Goal: Transaction & Acquisition: Purchase product/service

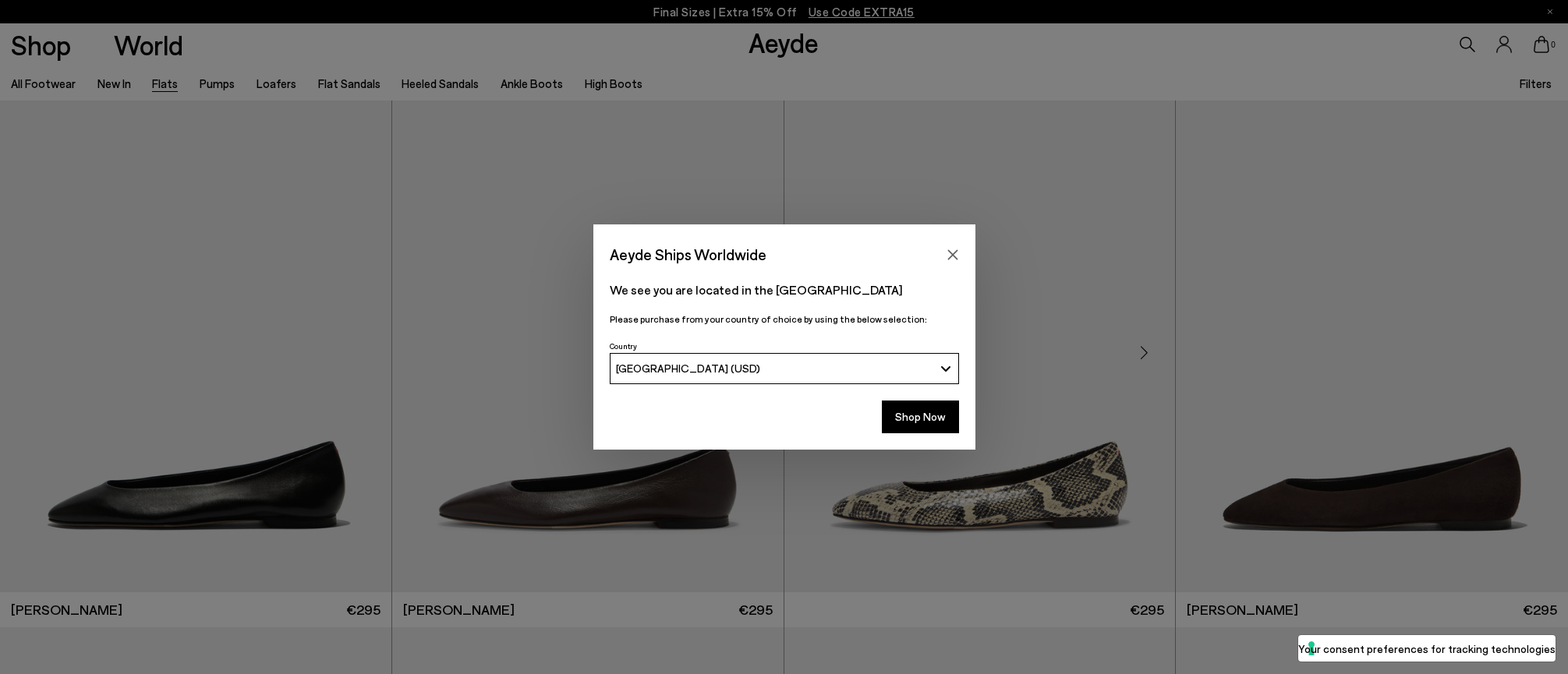
click at [955, 256] on icon "Close" at bounding box center [953, 255] width 12 height 12
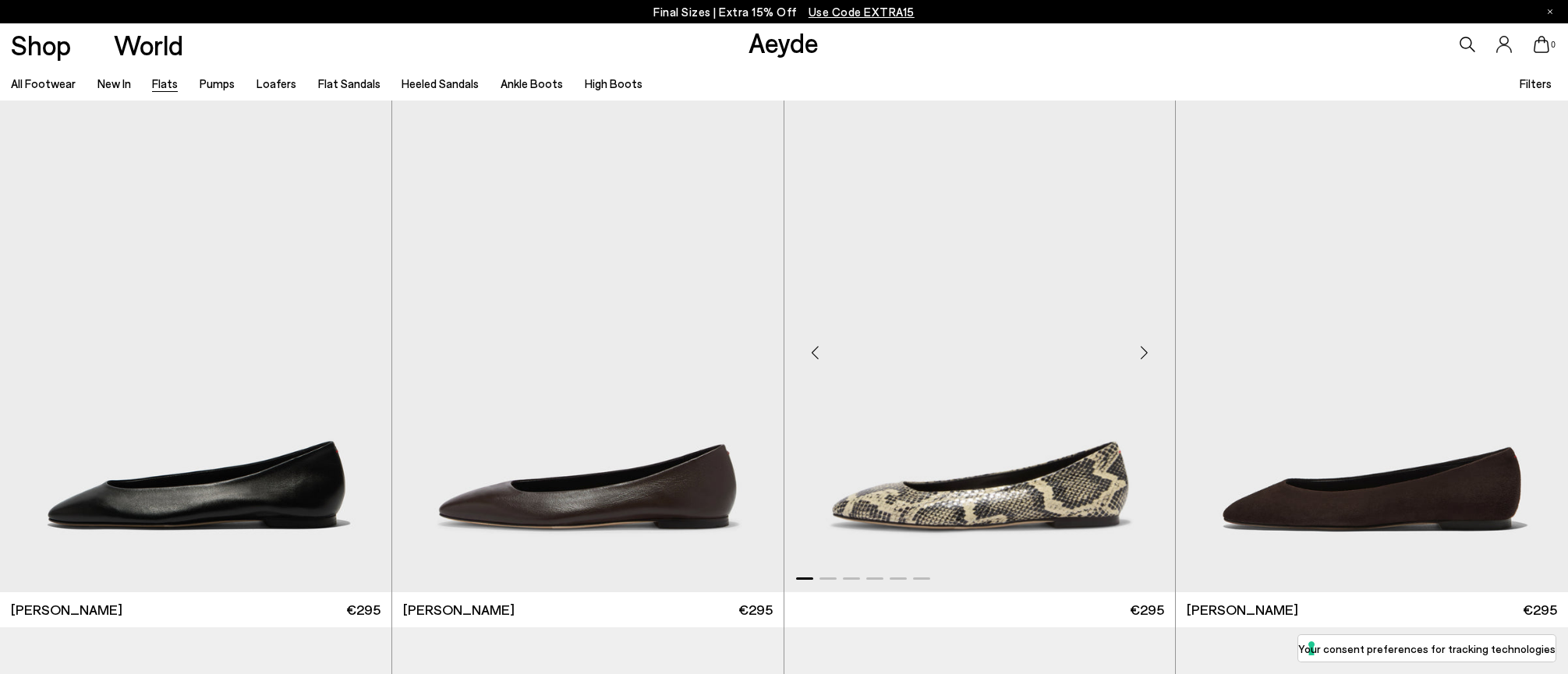
click at [950, 250] on img "1 / 6" at bounding box center [980, 346] width 391 height 491
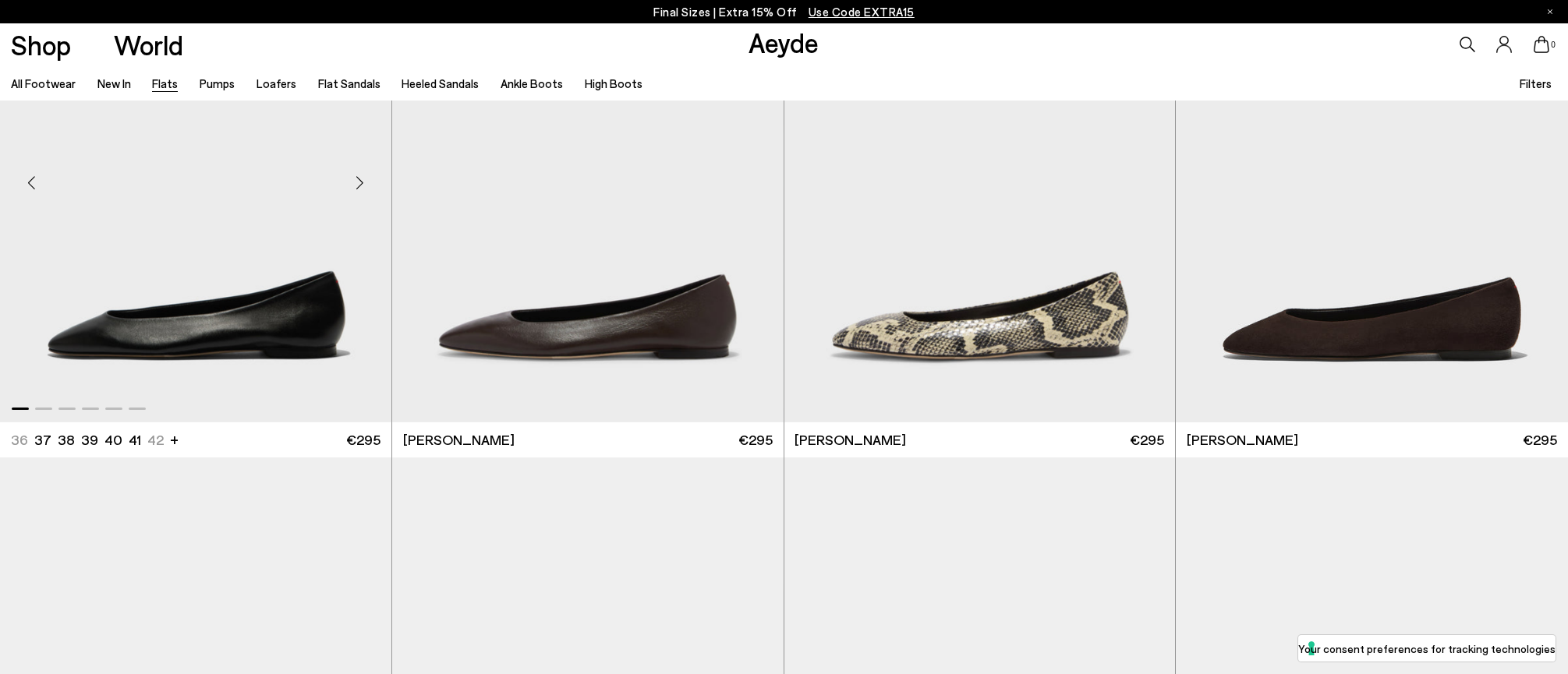
scroll to position [150, 0]
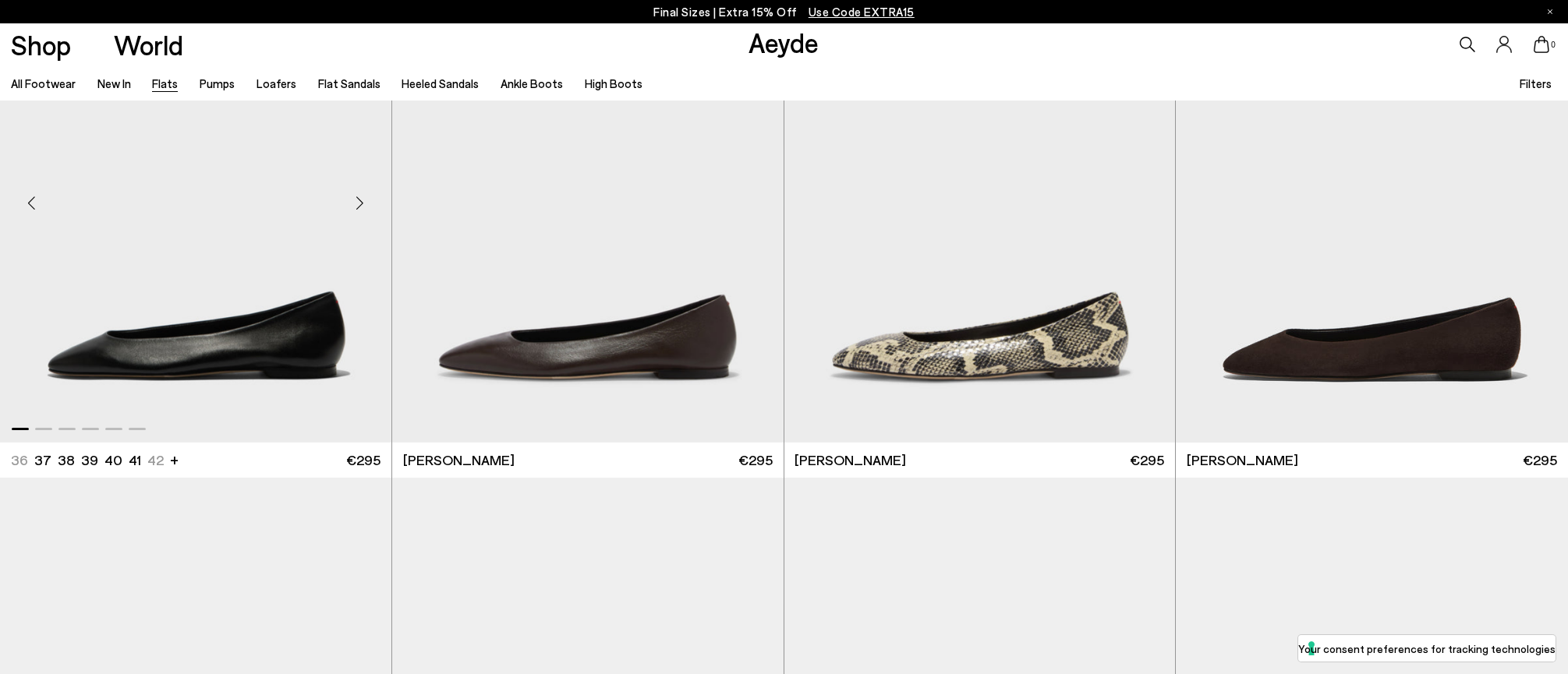
click at [236, 371] on img "1 / 6" at bounding box center [195, 196] width 391 height 491
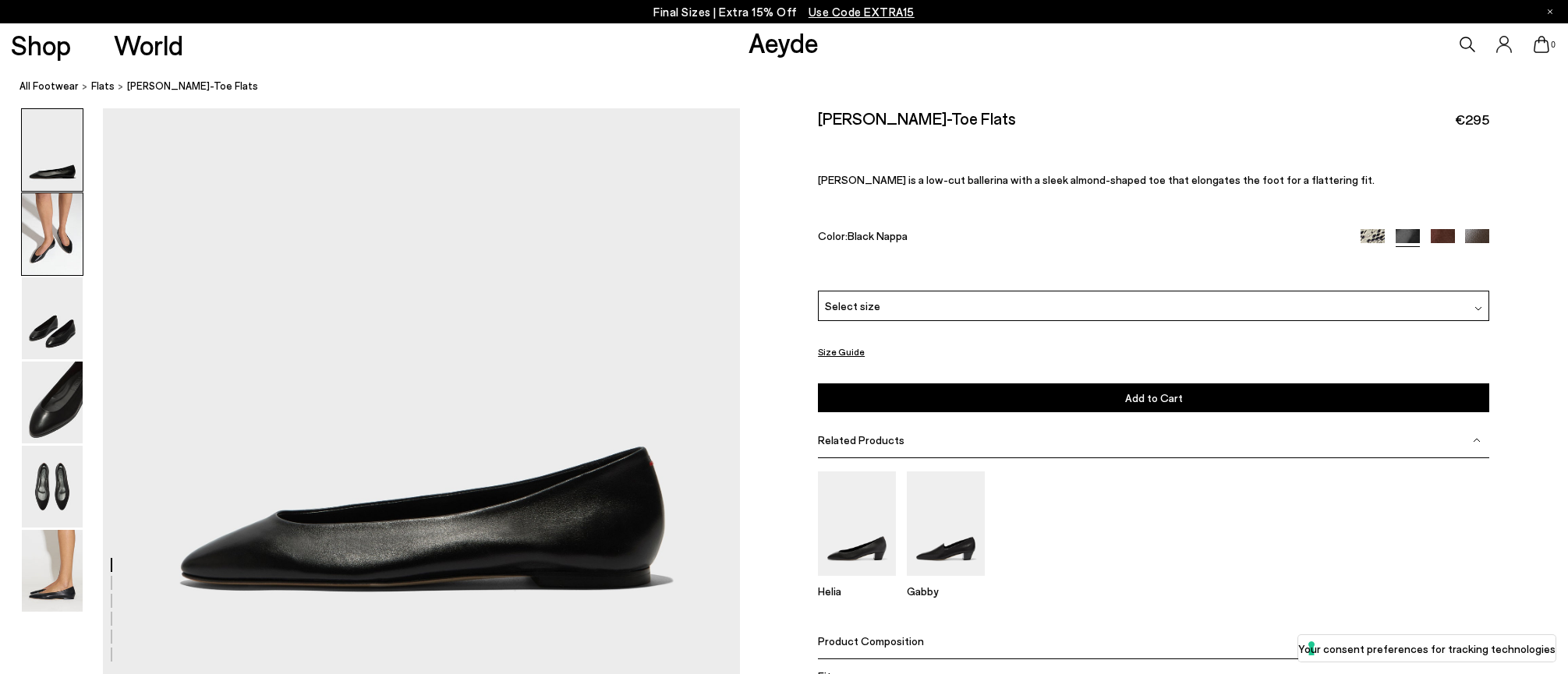
click at [64, 246] on img at bounding box center [52, 234] width 61 height 82
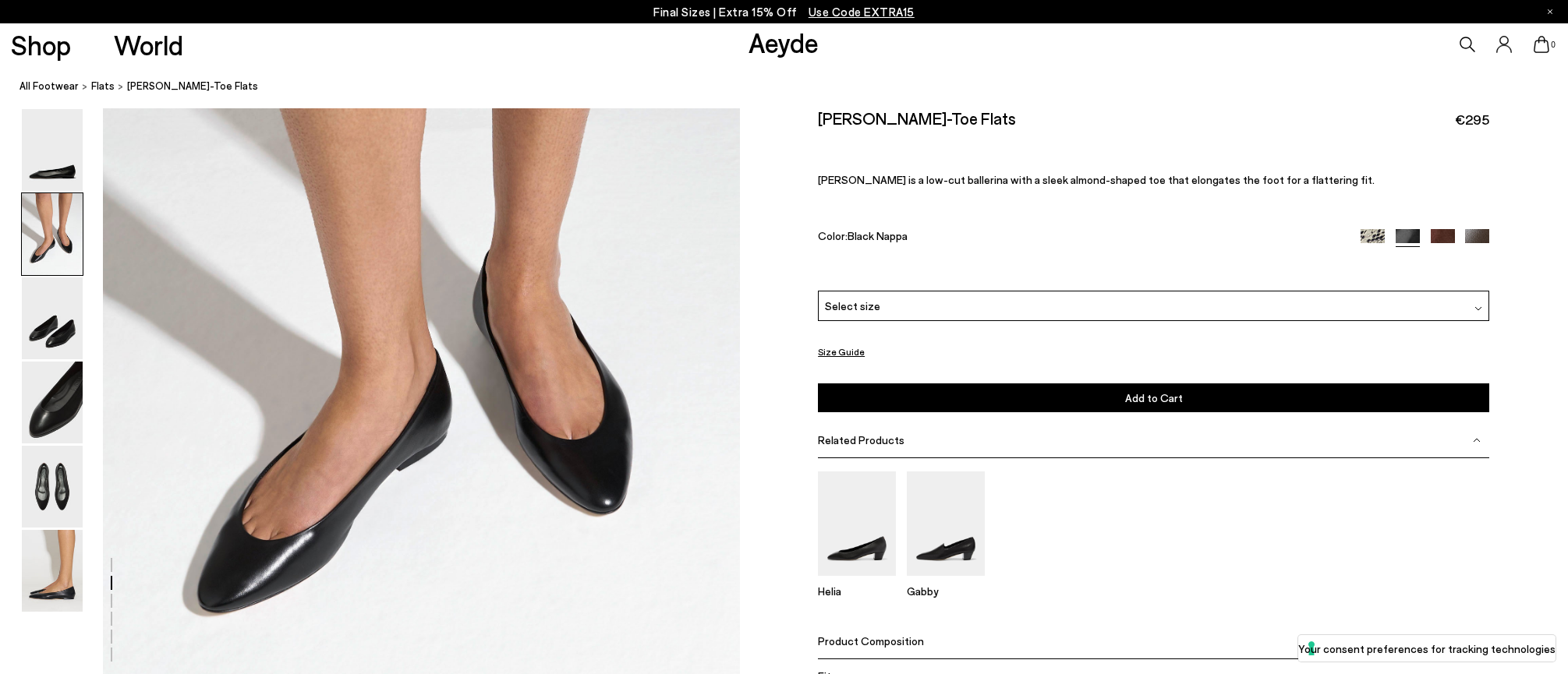
scroll to position [788, 0]
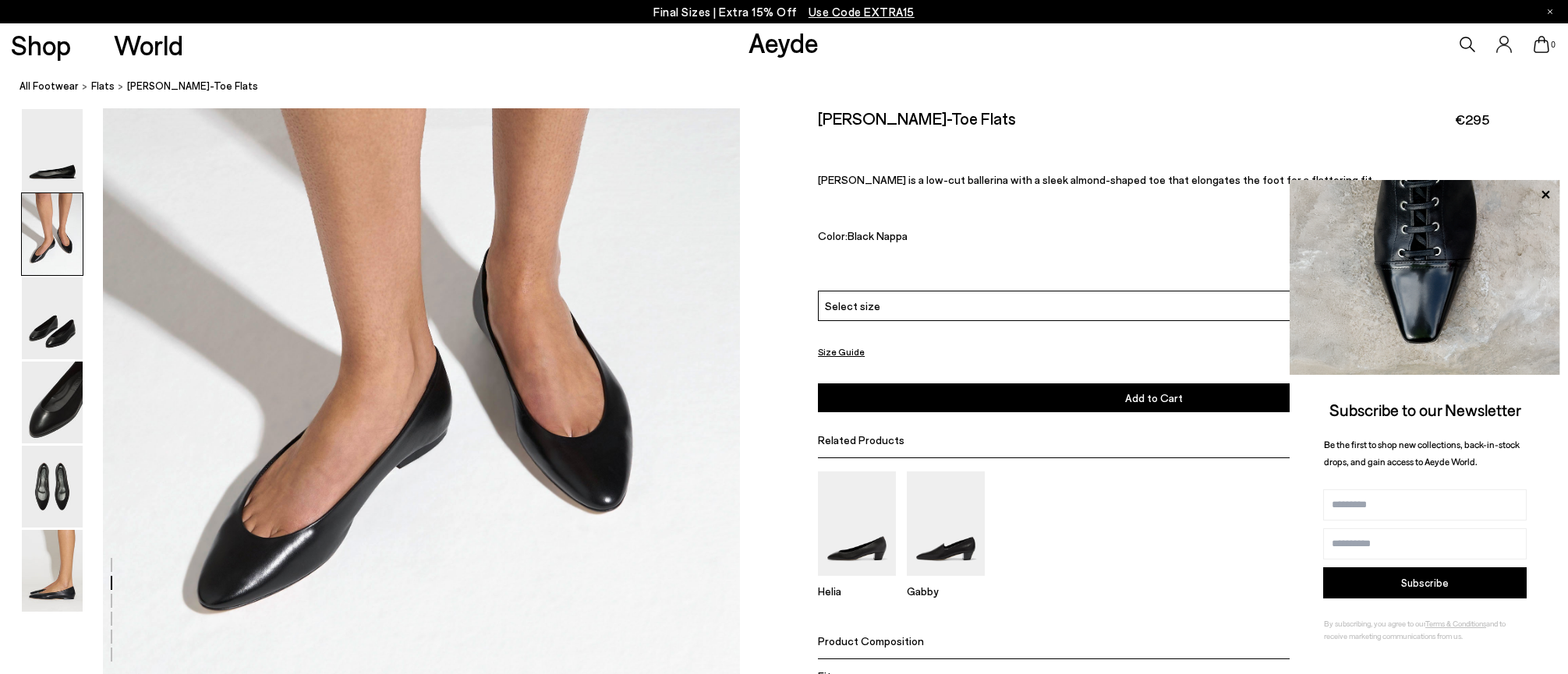
click at [1541, 197] on icon at bounding box center [1545, 195] width 20 height 20
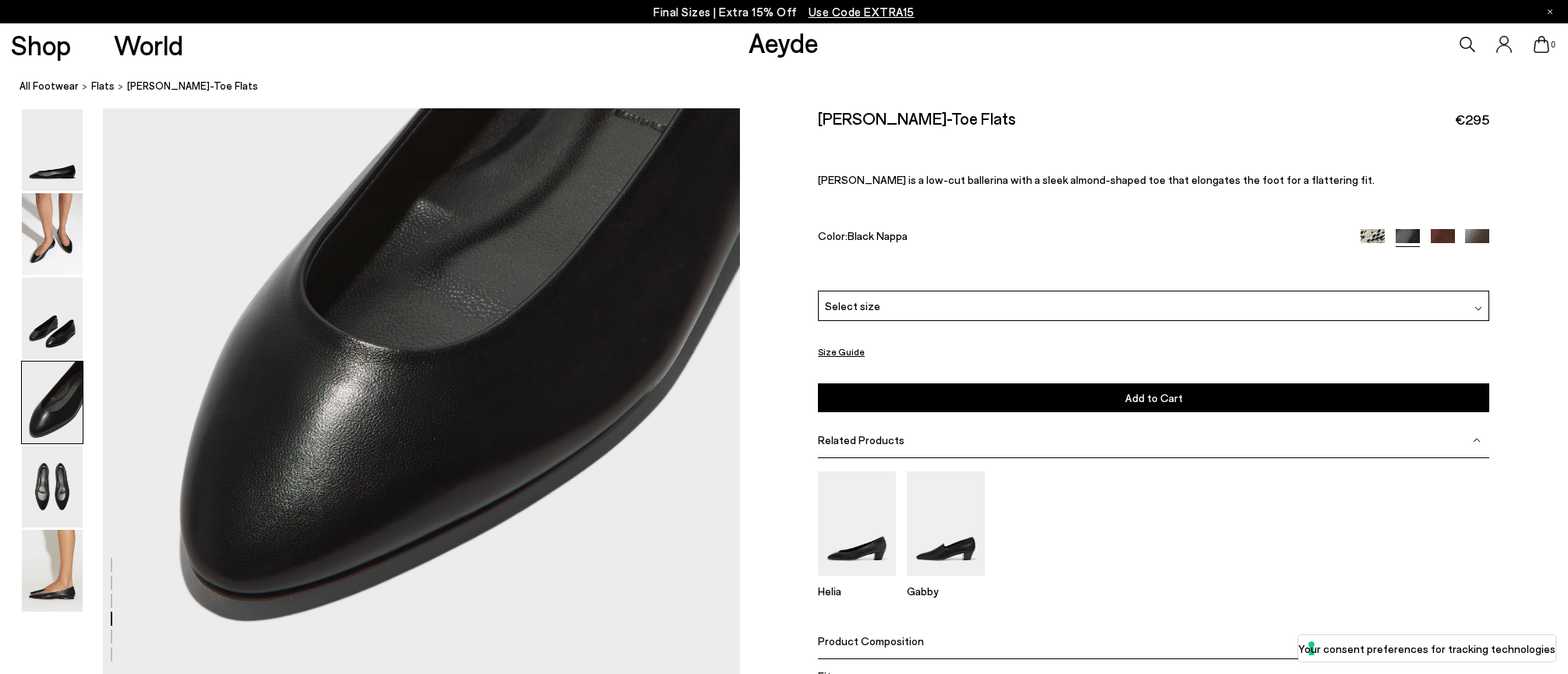
scroll to position [2553, 0]
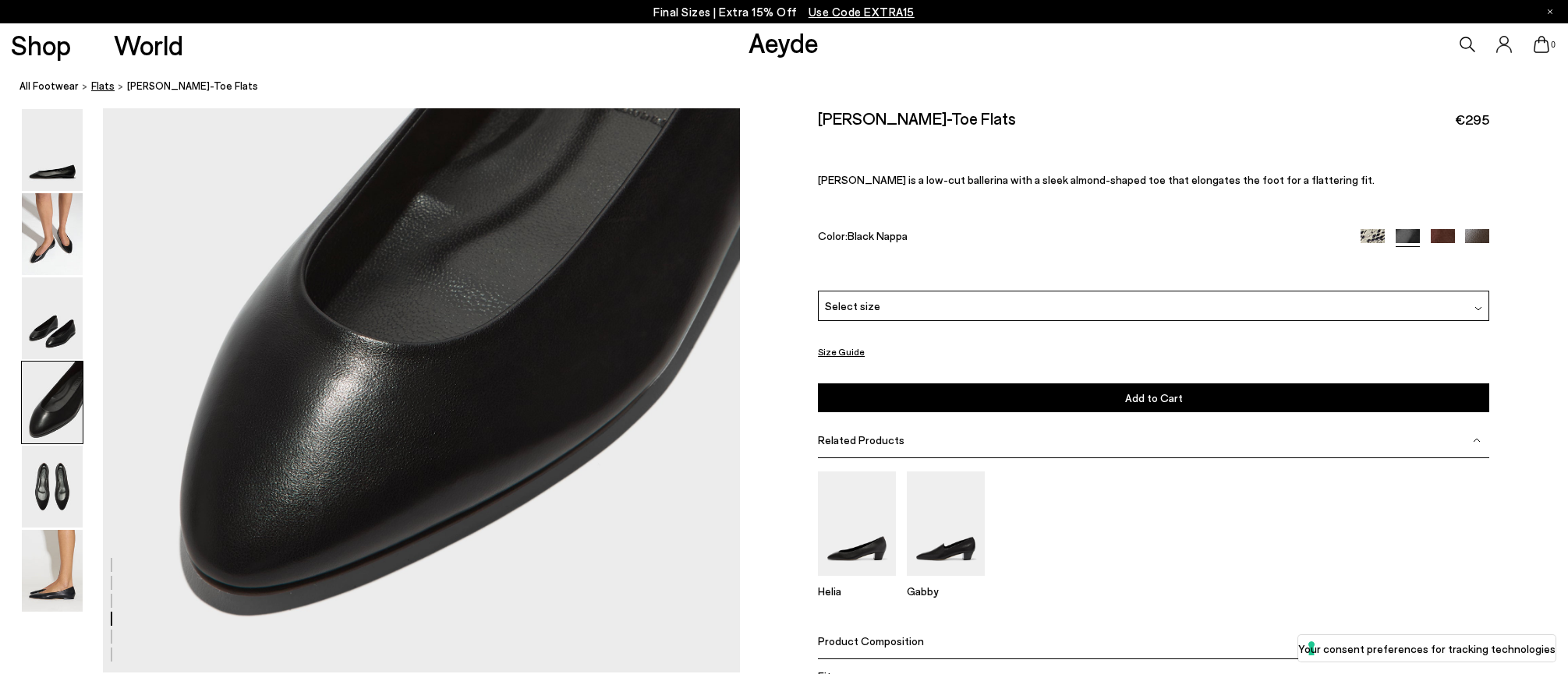
click at [95, 86] on span "Flats" at bounding box center [103, 86] width 23 height 12
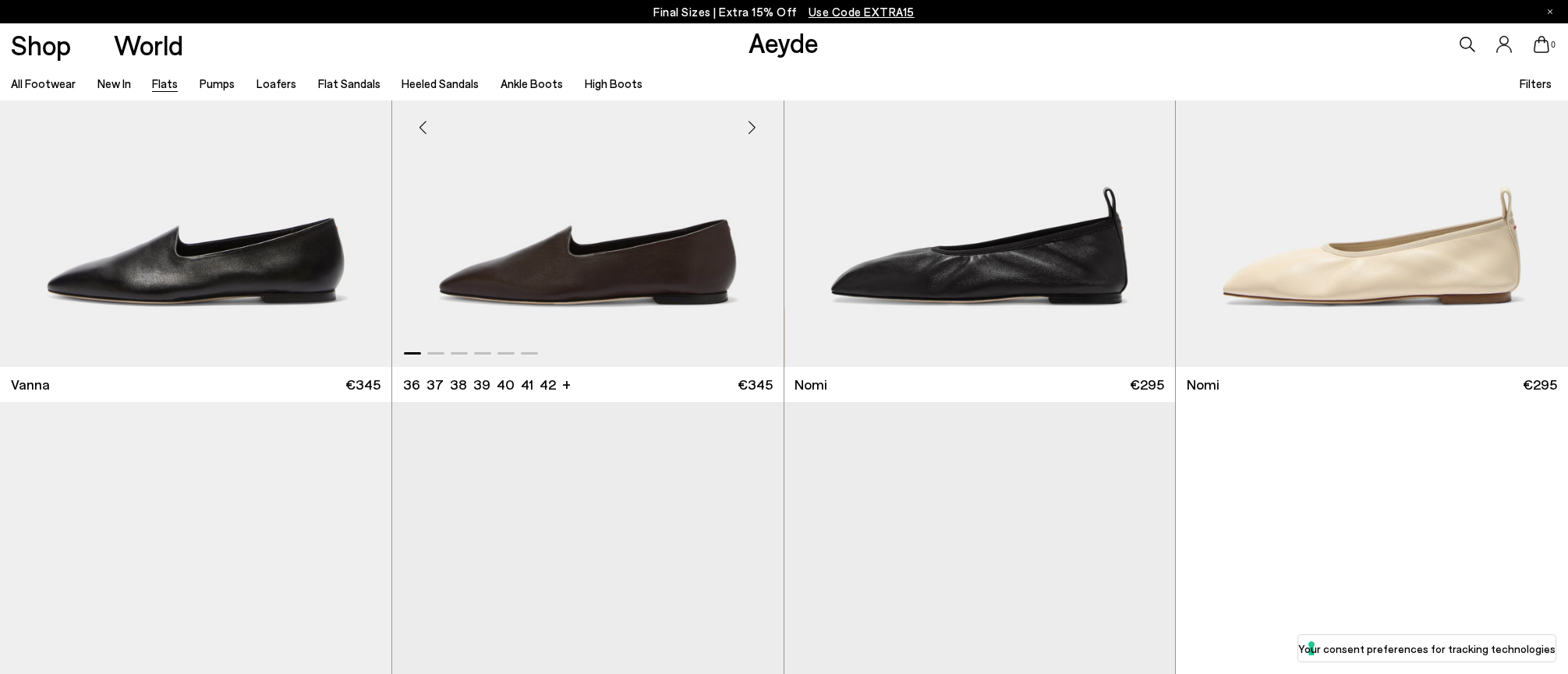
scroll to position [757, 0]
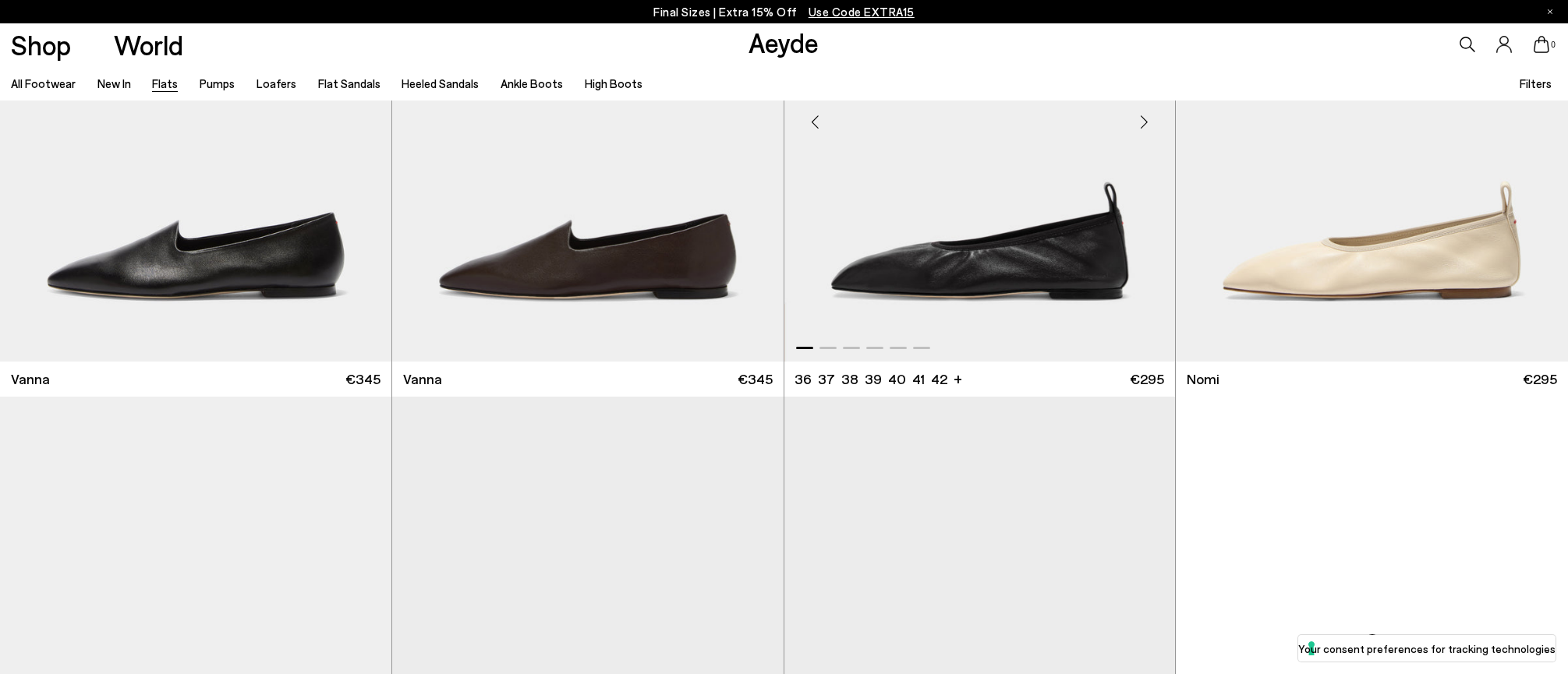
click at [949, 267] on img "1 / 6" at bounding box center [980, 115] width 391 height 491
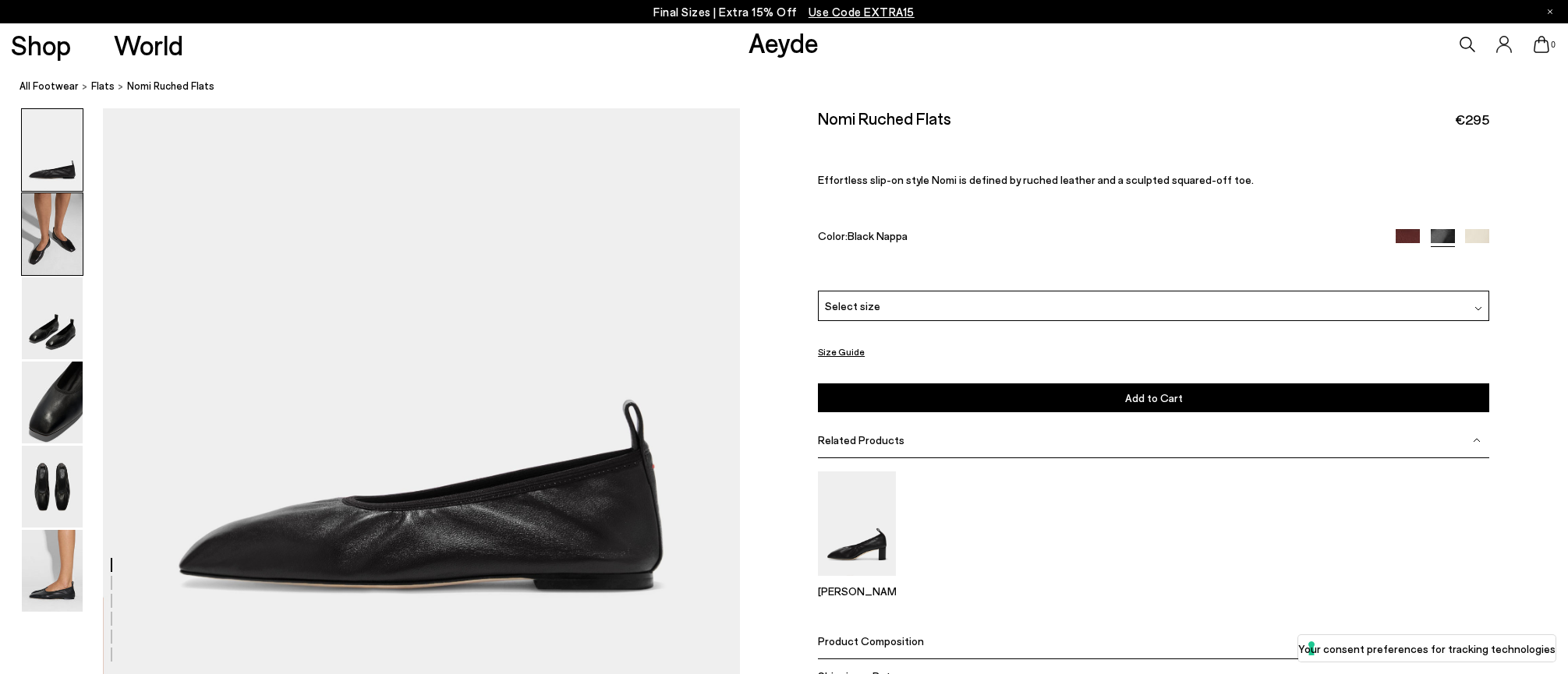
click at [59, 236] on img at bounding box center [52, 234] width 61 height 82
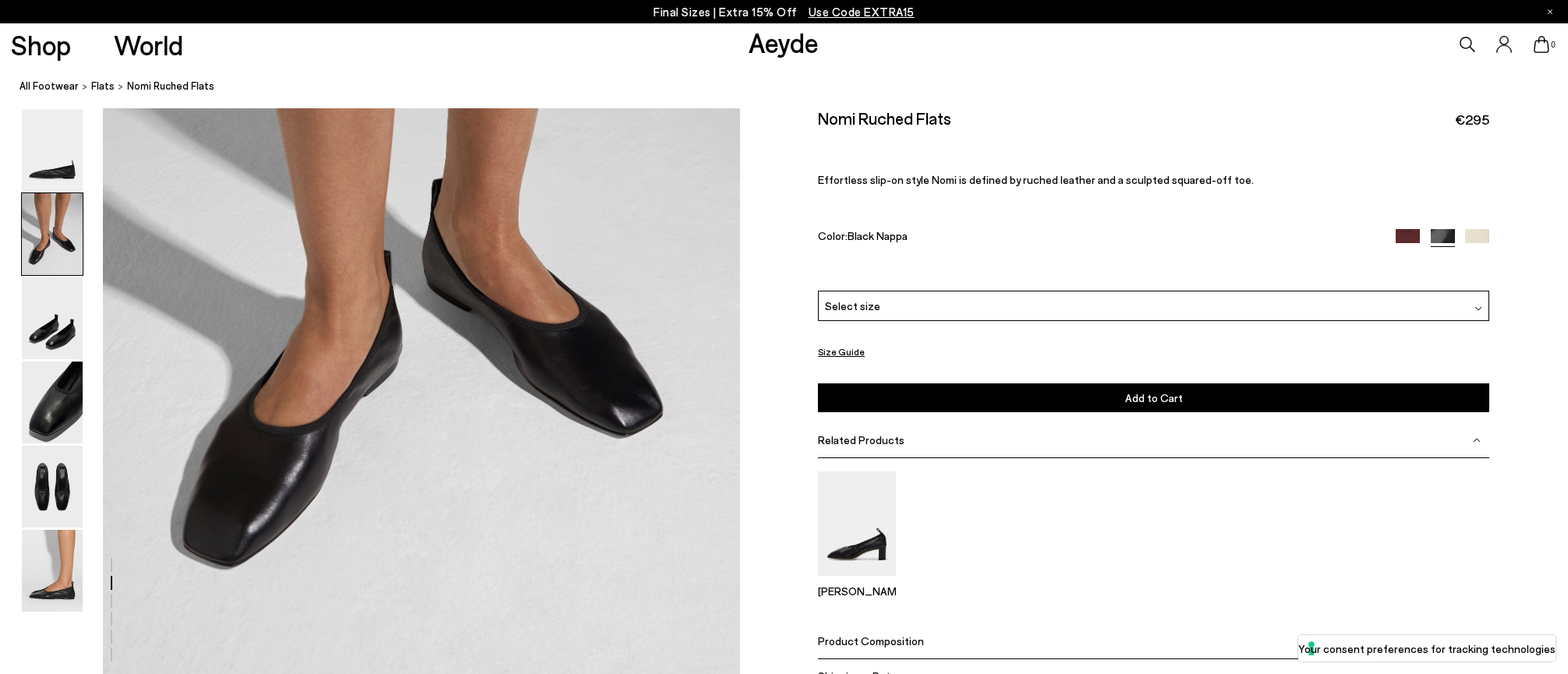
scroll to position [853, 0]
